Goal: Task Accomplishment & Management: Manage account settings

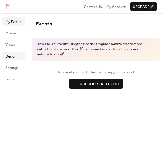
click at [13, 57] on span "Design" at bounding box center [10, 56] width 11 height 5
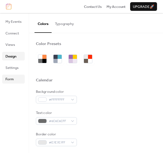
click at [14, 78] on link "Form" at bounding box center [13, 79] width 23 height 9
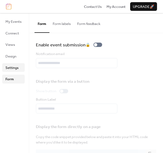
click at [14, 68] on span "Settings" at bounding box center [11, 67] width 13 height 5
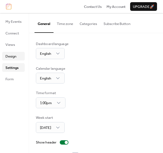
click at [13, 57] on span "Design" at bounding box center [10, 56] width 11 height 5
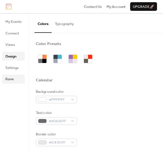
click at [12, 77] on span "Form" at bounding box center [9, 79] width 8 height 5
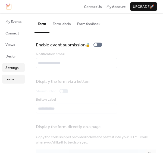
click at [12, 69] on span "Settings" at bounding box center [11, 67] width 13 height 5
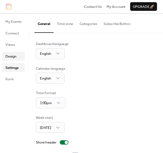
click at [11, 57] on span "Design" at bounding box center [10, 56] width 11 height 5
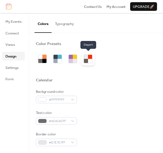
click at [88, 57] on div at bounding box center [86, 57] width 4 height 4
click at [86, 60] on div at bounding box center [86, 61] width 4 height 4
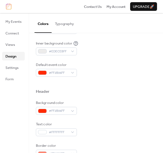
scroll to position [134, 0]
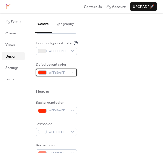
click at [51, 73] on span "#FF2B06FF" at bounding box center [58, 72] width 19 height 5
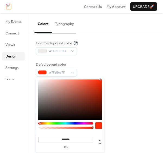
click at [85, 111] on div at bounding box center [70, 100] width 64 height 41
drag, startPoint x: 85, startPoint y: 111, endPoint x: 96, endPoint y: 88, distance: 25.9
click at [96, 88] on div at bounding box center [96, 87] width 1 height 1
type input "*******"
click at [131, 79] on div at bounding box center [96, 83] width 120 height 12
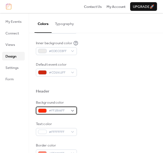
click at [75, 109] on div "#FF2B06FF" at bounding box center [56, 111] width 41 height 8
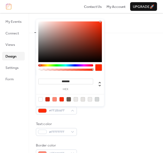
click at [46, 98] on div at bounding box center [47, 99] width 4 height 4
type input "*******"
click at [141, 37] on div "Background color #E6E4E2FF Text color #6A5D53FF Border color #D5D8D8FF Inner bo…" at bounding box center [96, 16] width 120 height 122
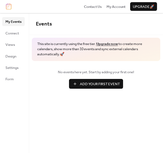
click at [100, 83] on span "Add Your First Event" at bounding box center [100, 83] width 40 height 5
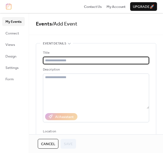
type input "*"
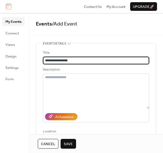
type input "**********"
